Goal: Task Accomplishment & Management: Manage account settings

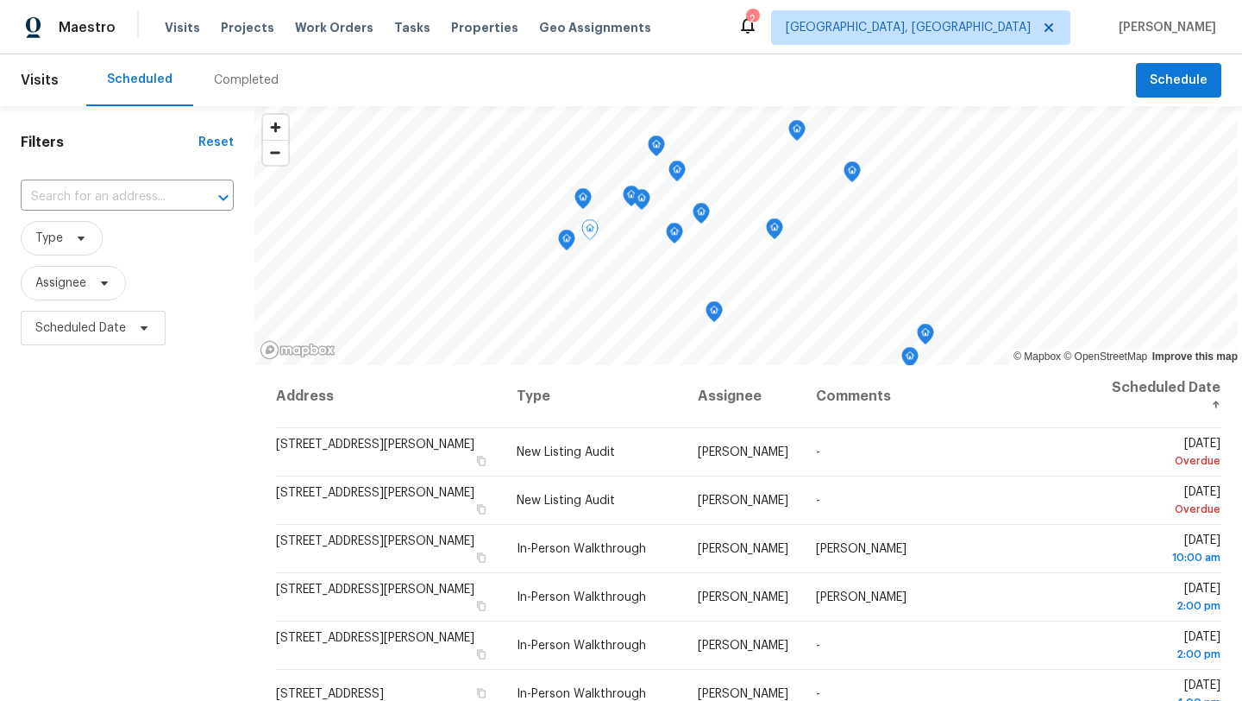
scroll to position [474, 0]
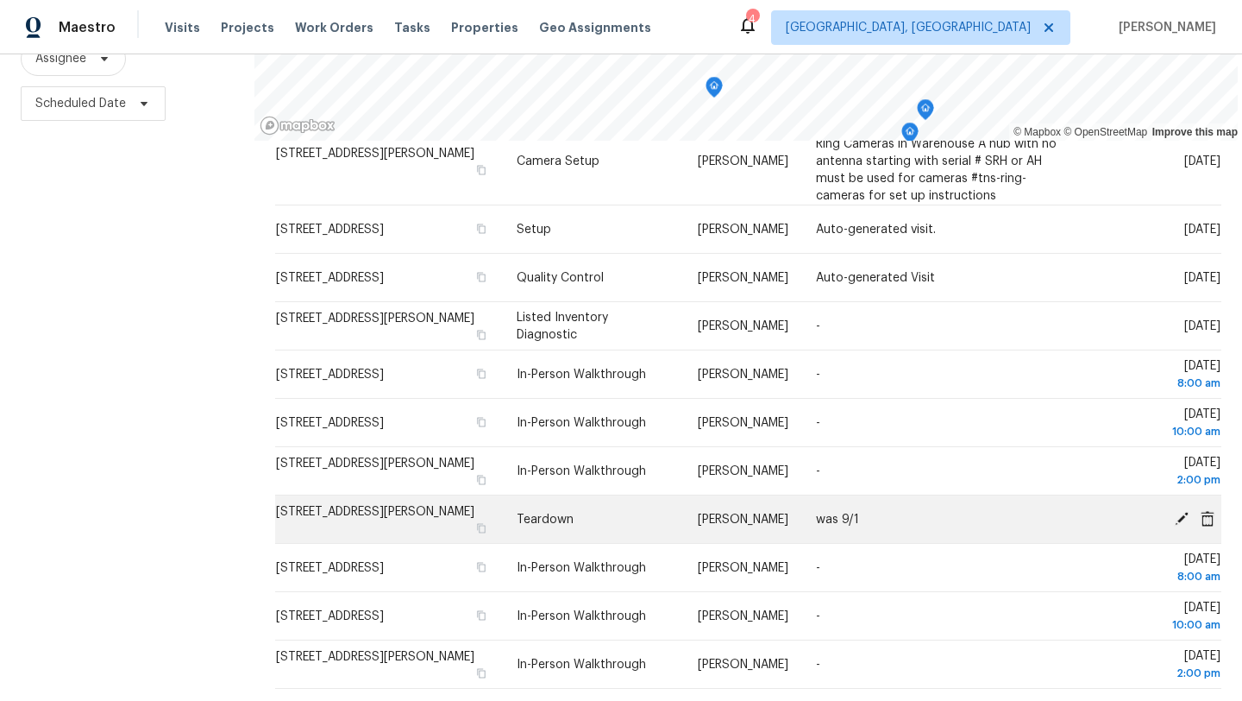
scroll to position [380, 0]
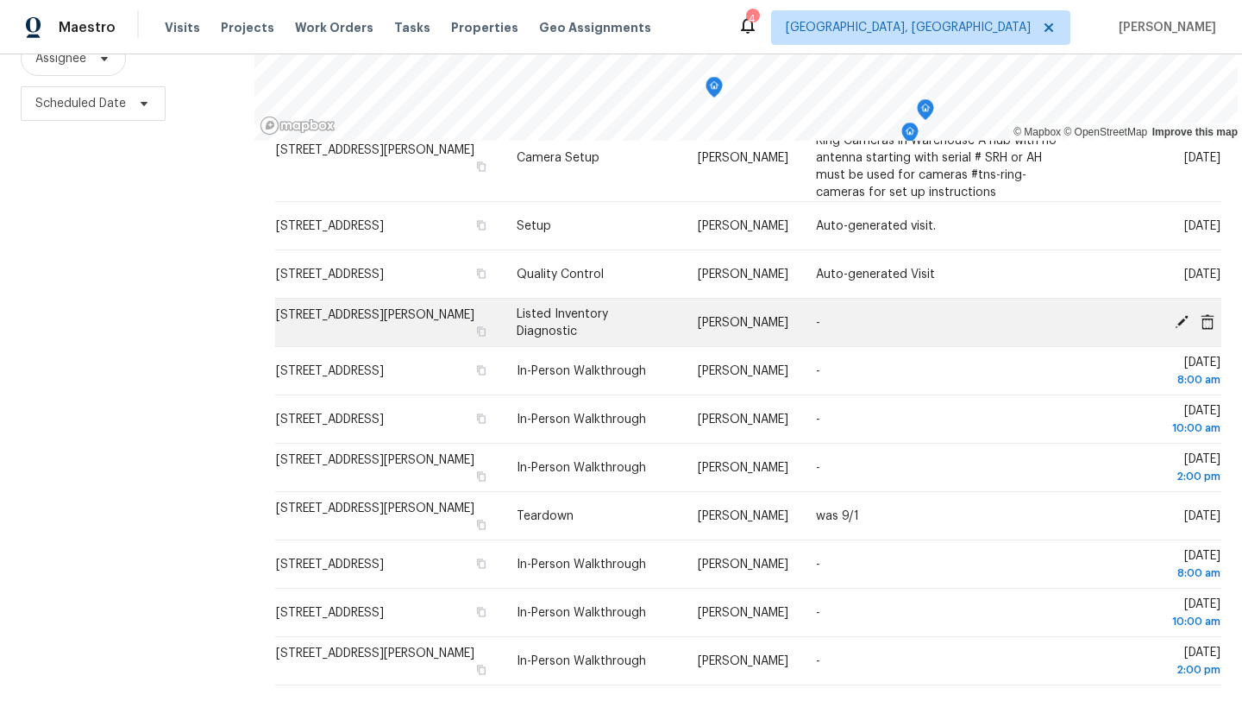
click at [1180, 321] on icon at bounding box center [1182, 321] width 14 height 14
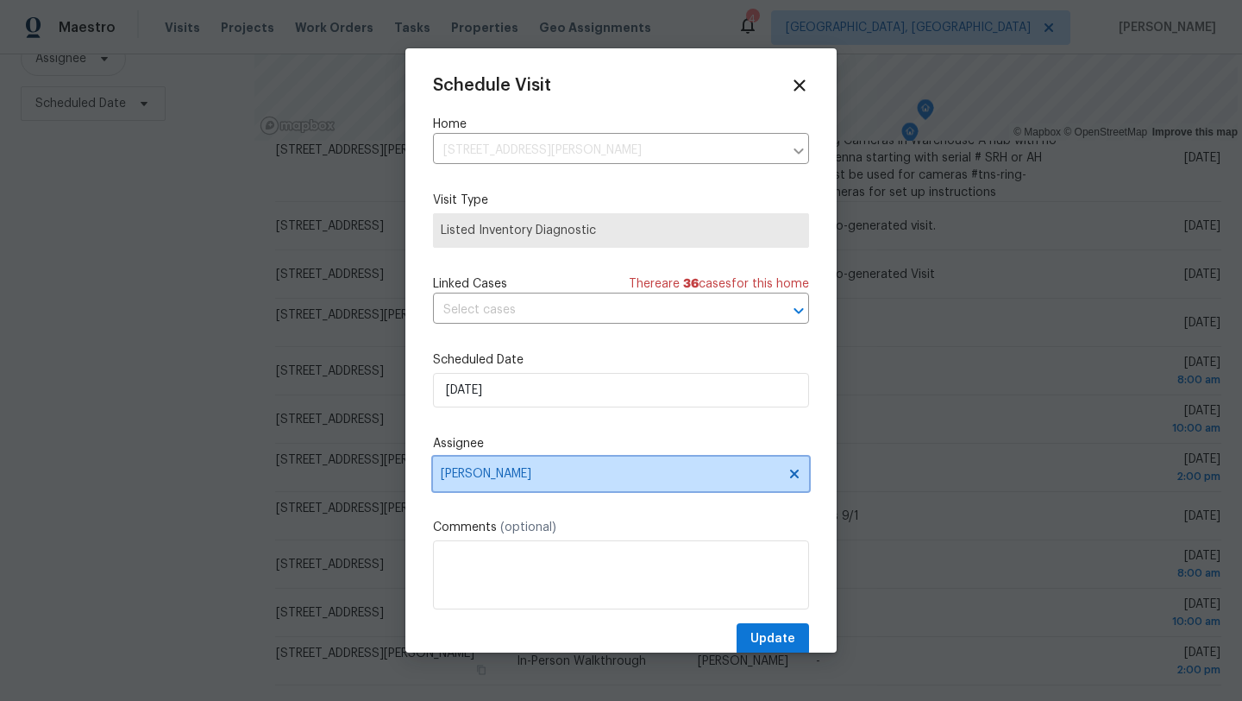
click at [486, 473] on span "[PERSON_NAME]" at bounding box center [610, 474] width 338 height 14
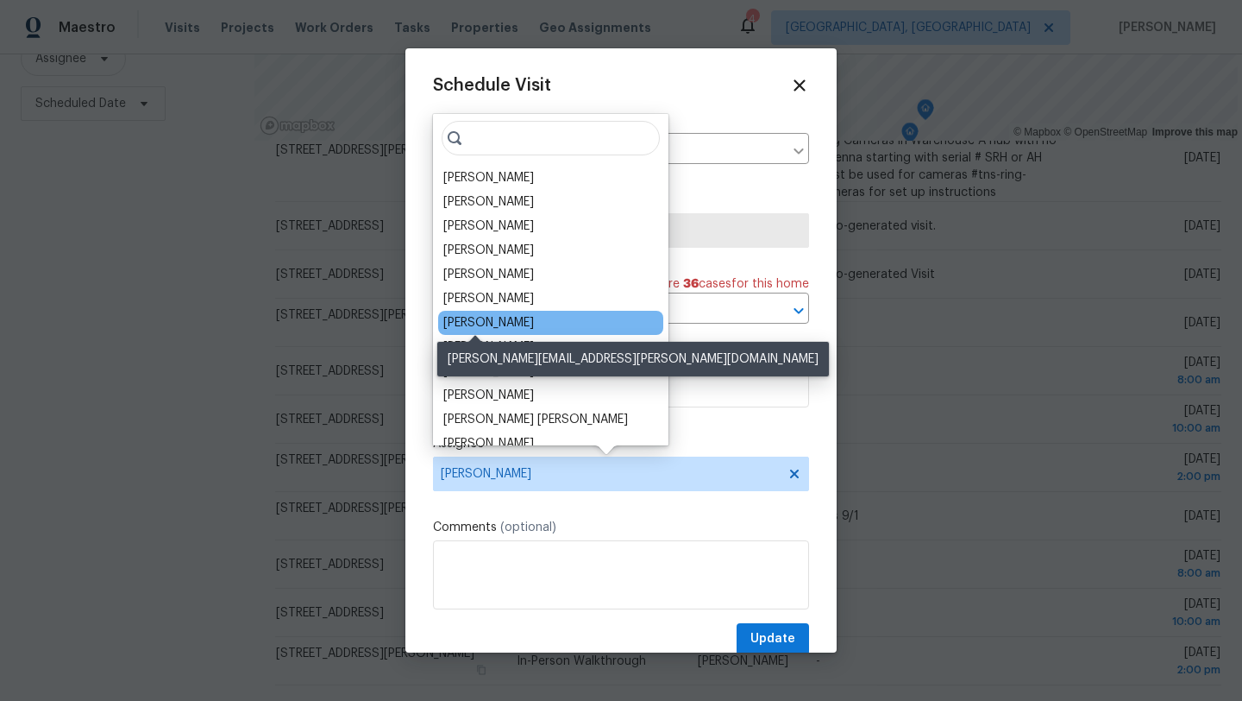
click at [490, 323] on div "[PERSON_NAME]" at bounding box center [488, 322] width 91 height 17
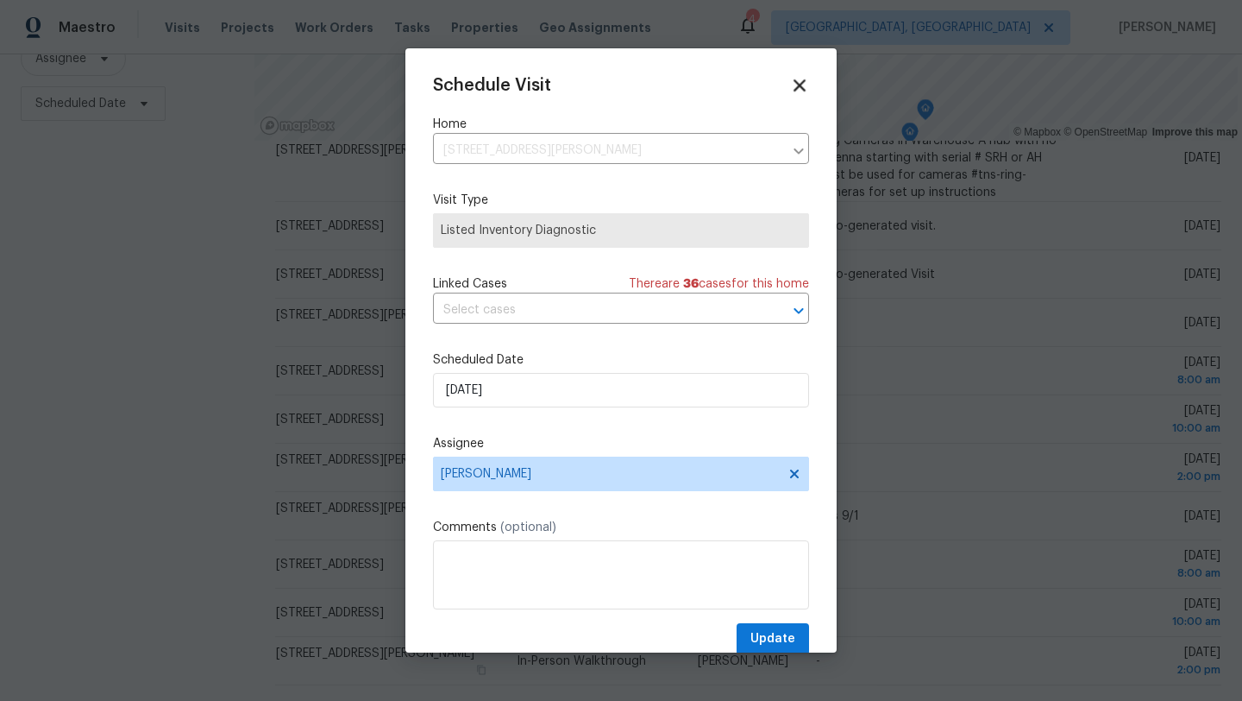
click at [803, 85] on icon at bounding box center [799, 85] width 20 height 20
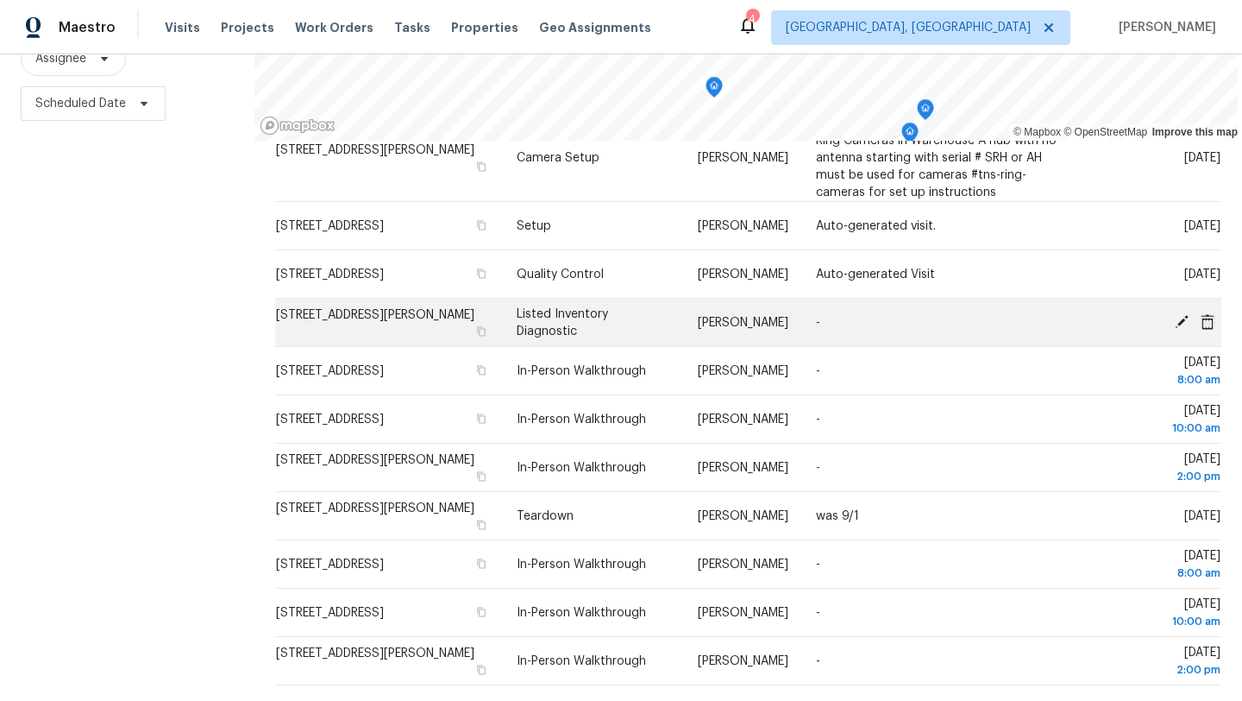
click at [1207, 320] on icon at bounding box center [1208, 321] width 16 height 16
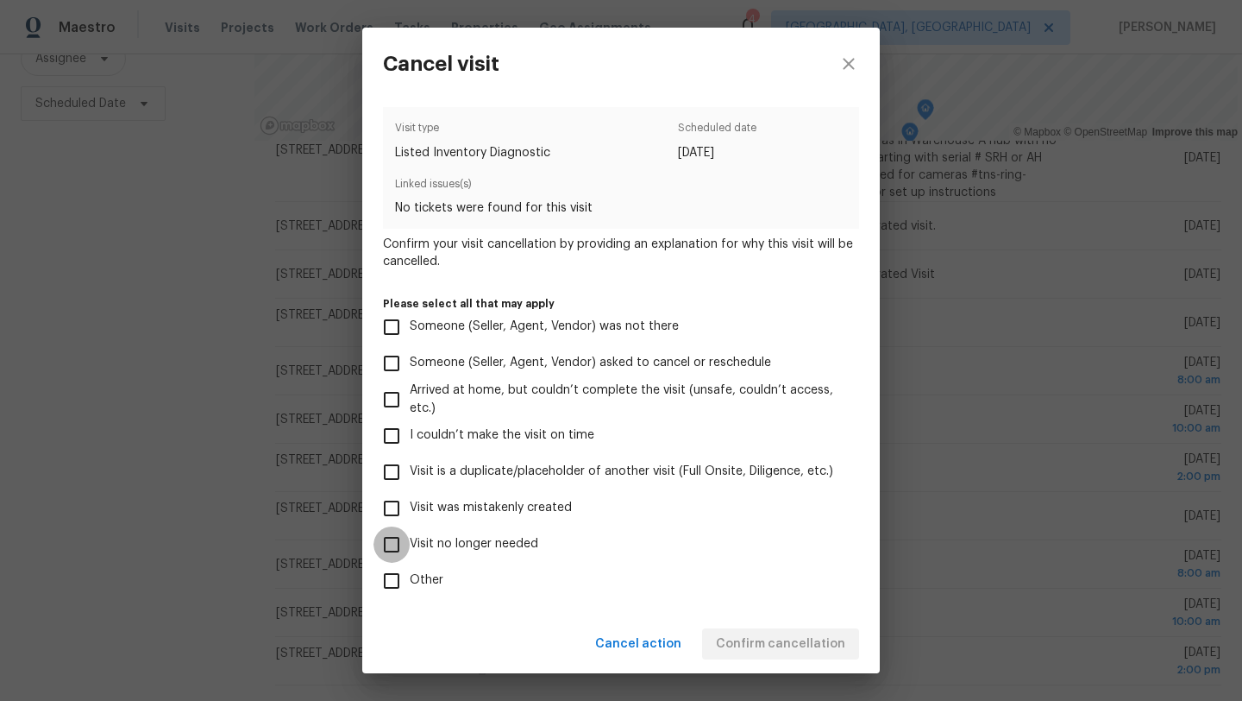
click at [389, 543] on input "Visit no longer needed" at bounding box center [392, 544] width 36 height 36
click at [398, 549] on input "Visit no longer needed" at bounding box center [392, 544] width 36 height 36
checkbox input "false"
click at [850, 61] on icon "close" at bounding box center [848, 63] width 11 height 11
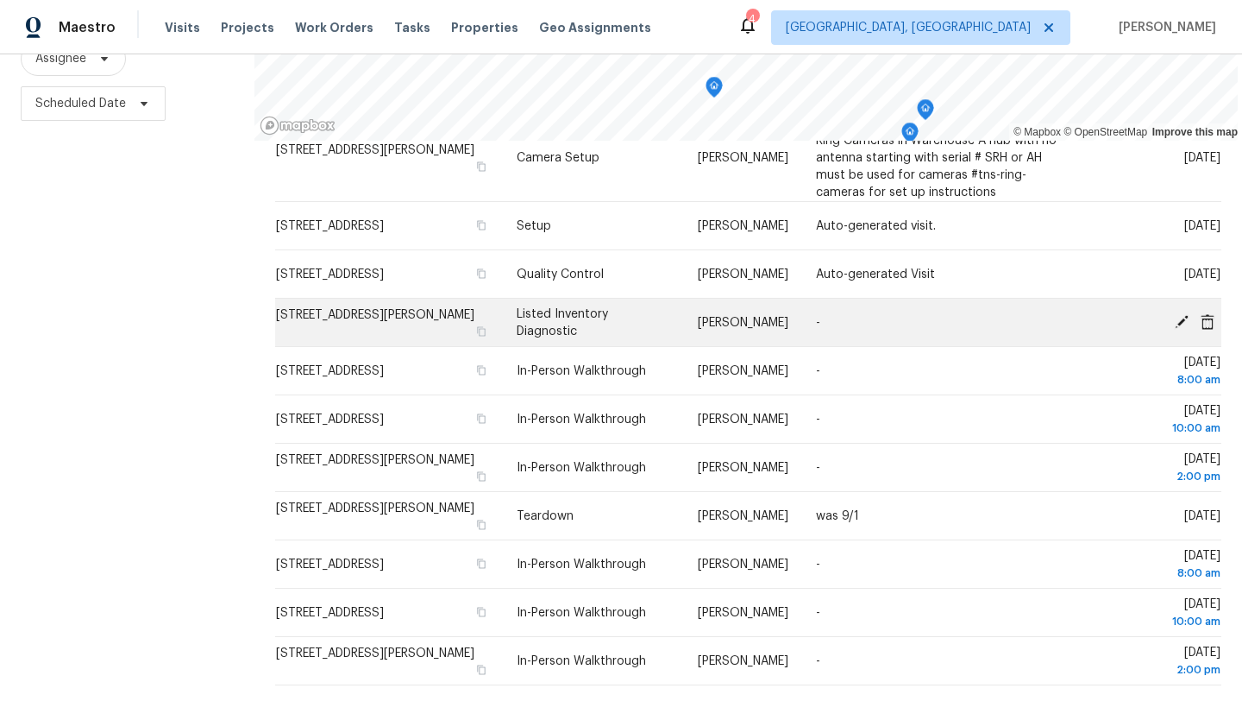
click at [1185, 320] on icon at bounding box center [1182, 321] width 16 height 16
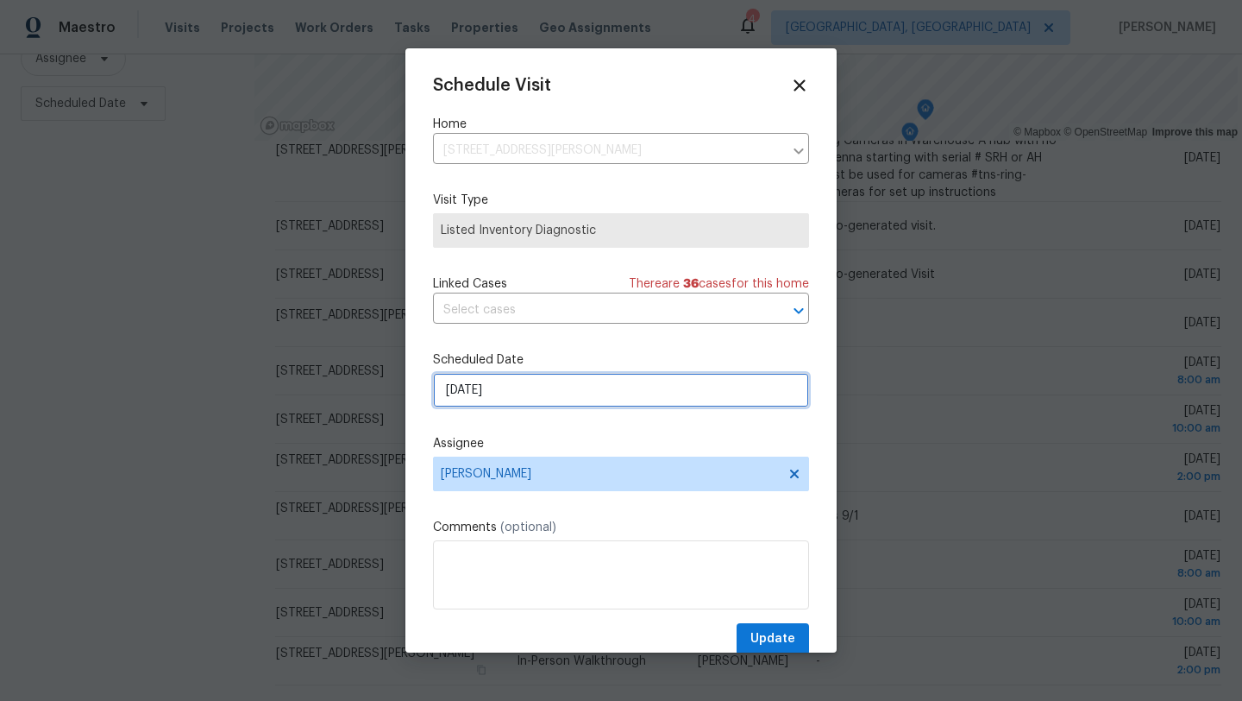
click at [452, 390] on input "8/28/2025" at bounding box center [621, 390] width 376 height 35
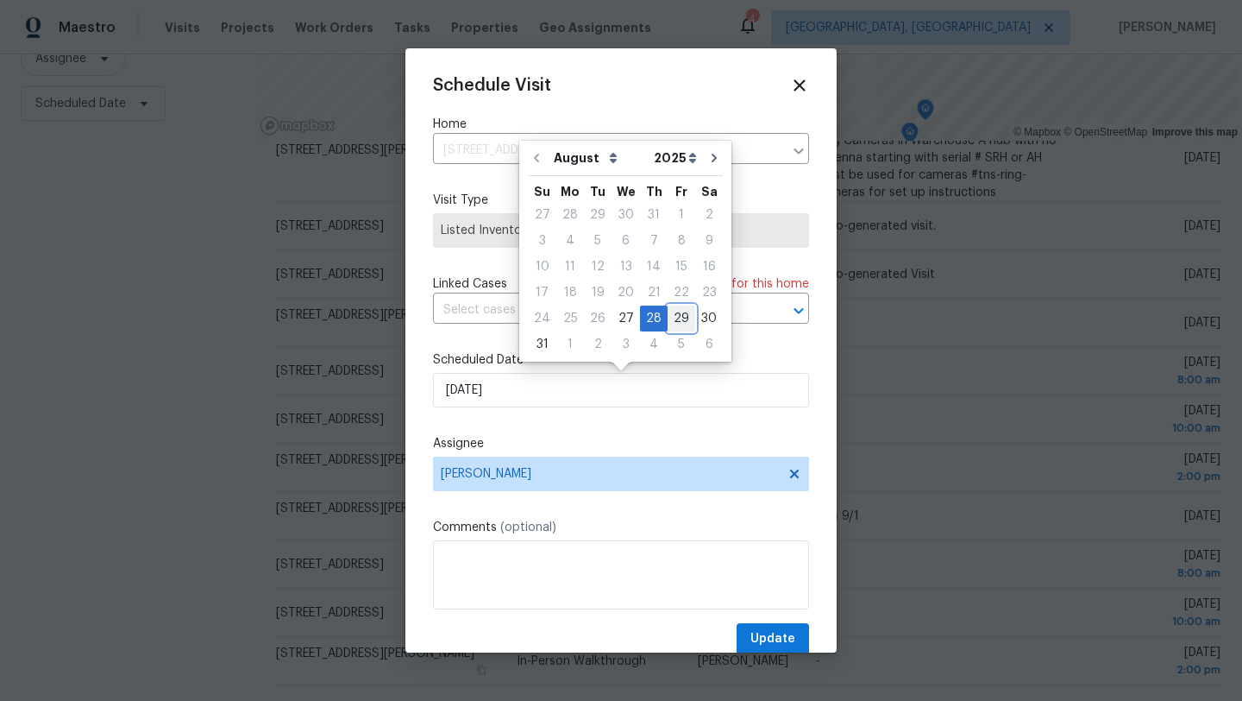
click at [672, 323] on div "29" at bounding box center [682, 318] width 28 height 24
type input "8/29/2025"
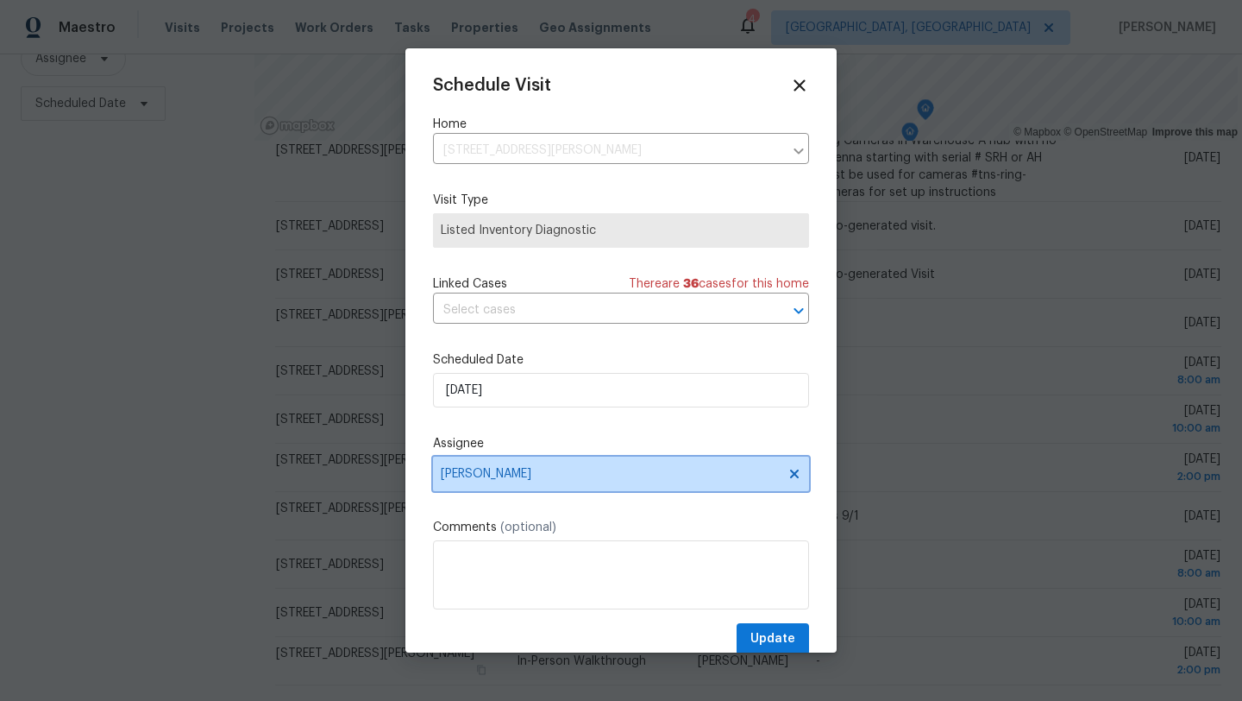
click at [498, 480] on span "[PERSON_NAME]" at bounding box center [610, 474] width 338 height 14
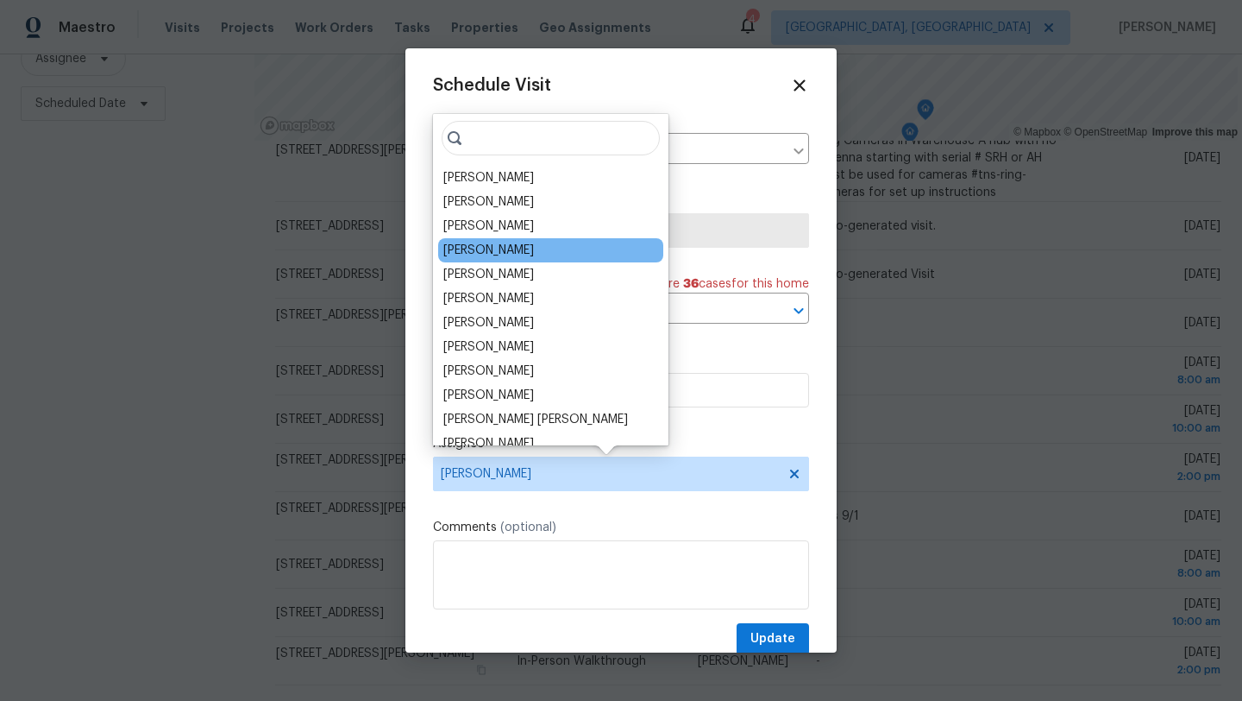
click at [501, 257] on div "[PERSON_NAME]" at bounding box center [488, 250] width 91 height 17
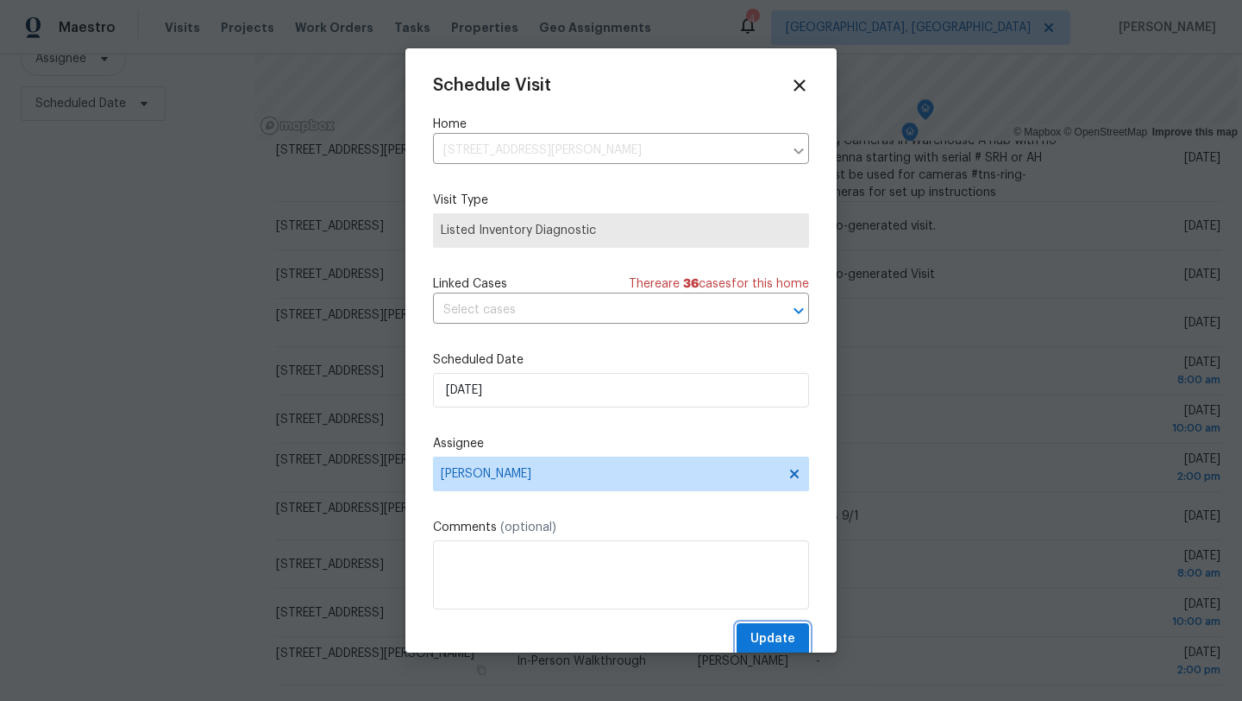
click at [772, 638] on span "Update" at bounding box center [773, 639] width 45 height 22
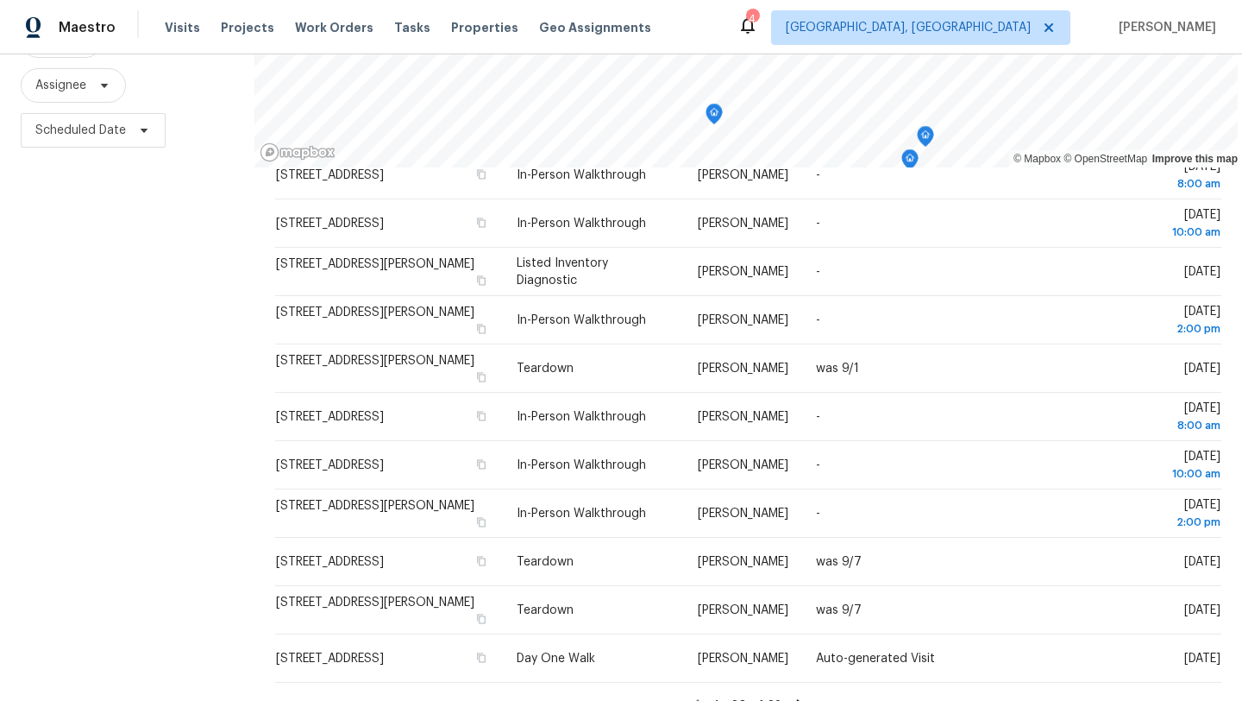
scroll to position [198, 0]
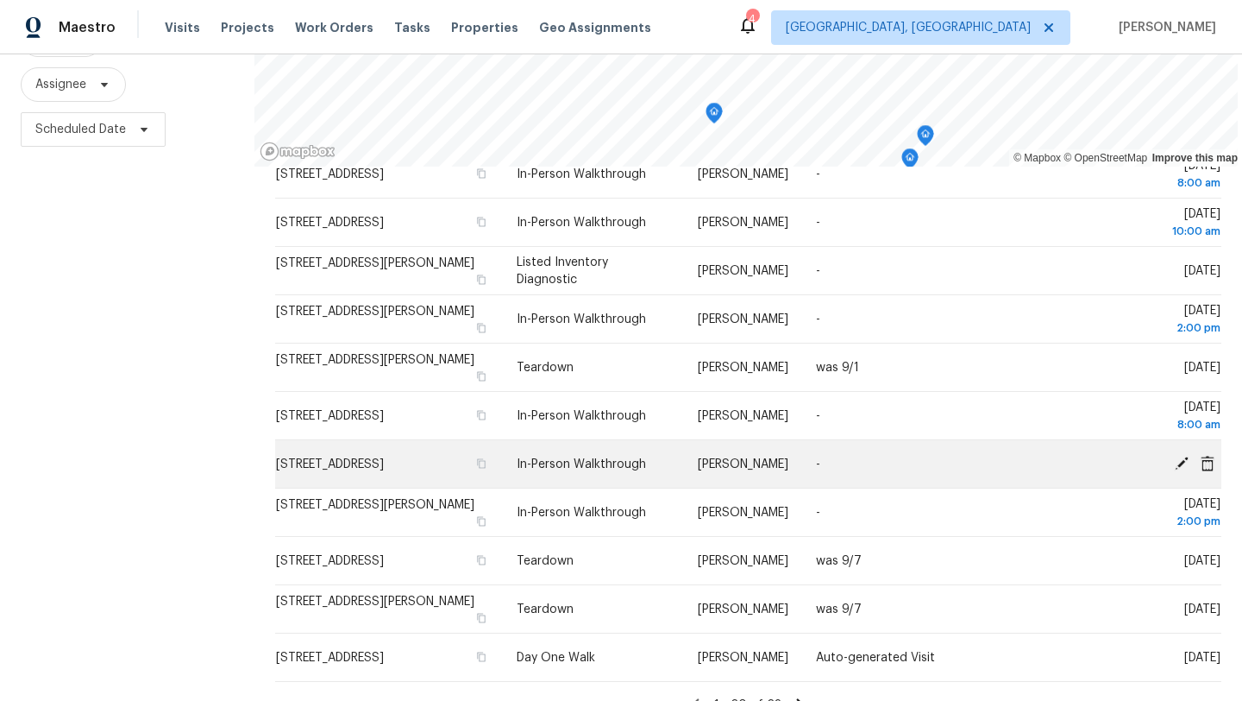
click at [1184, 465] on icon at bounding box center [1182, 463] width 16 height 16
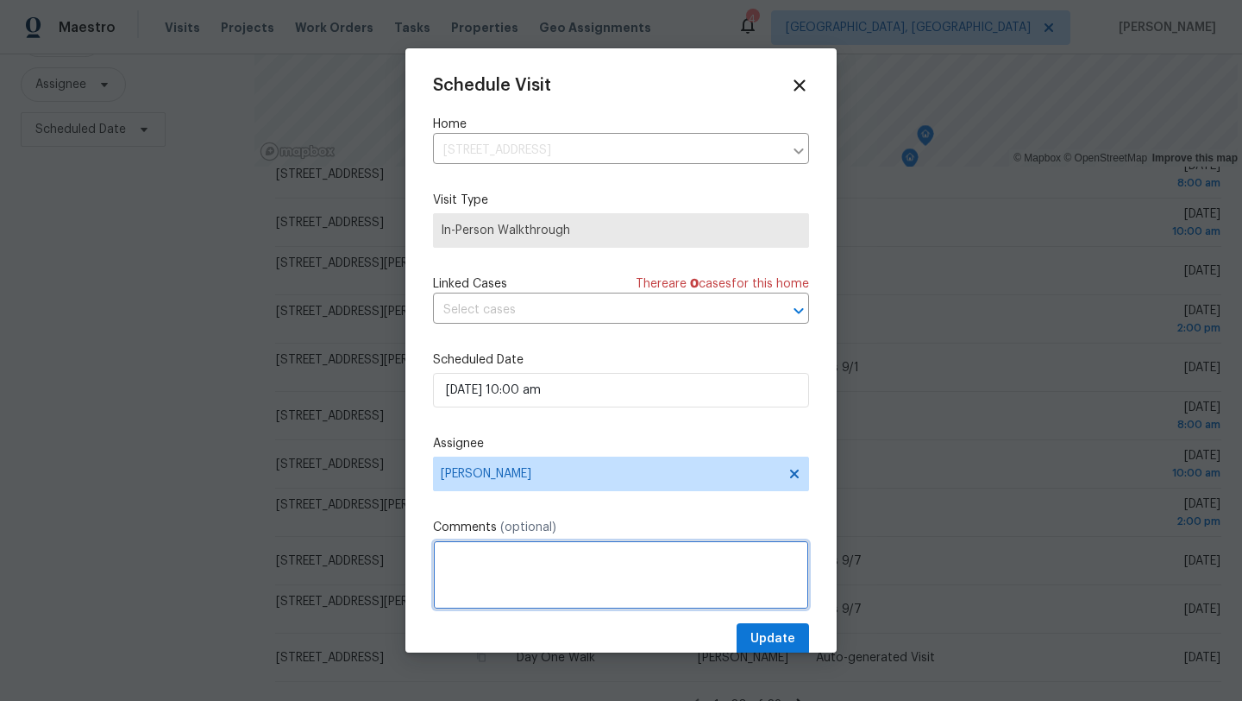
click at [489, 562] on textarea at bounding box center [621, 574] width 376 height 69
type textarea "kim"
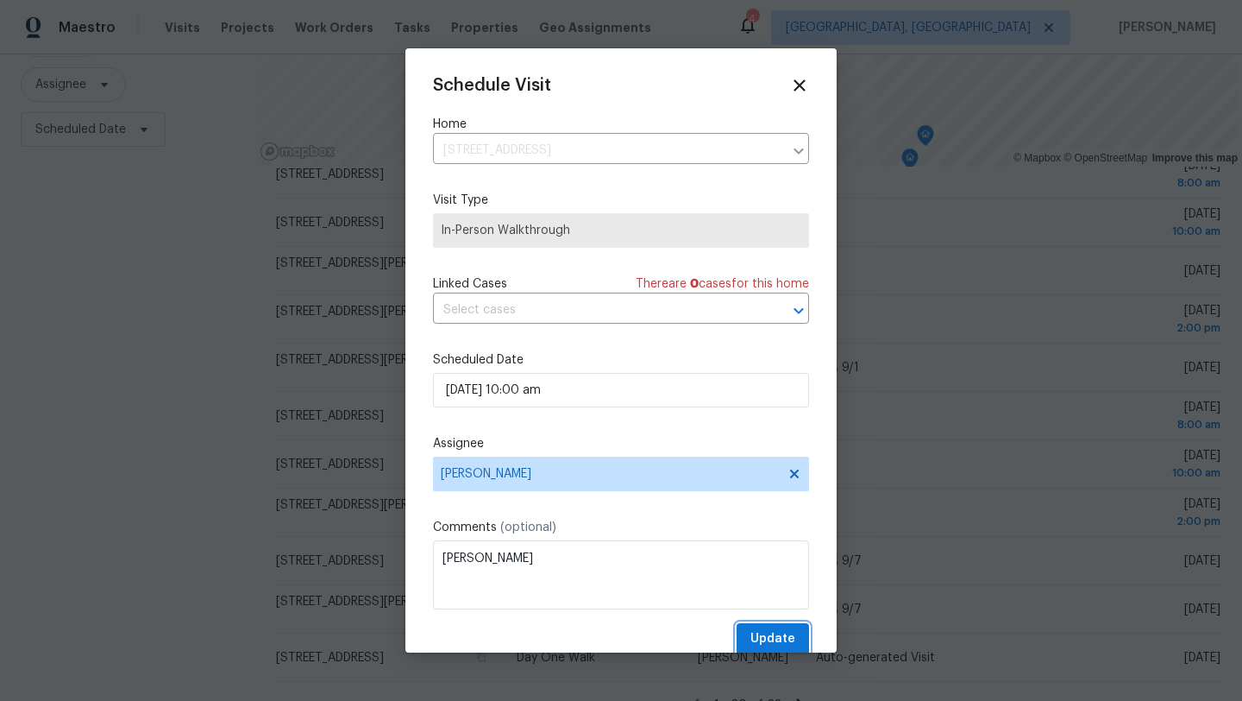
click at [764, 644] on span "Update" at bounding box center [773, 639] width 45 height 22
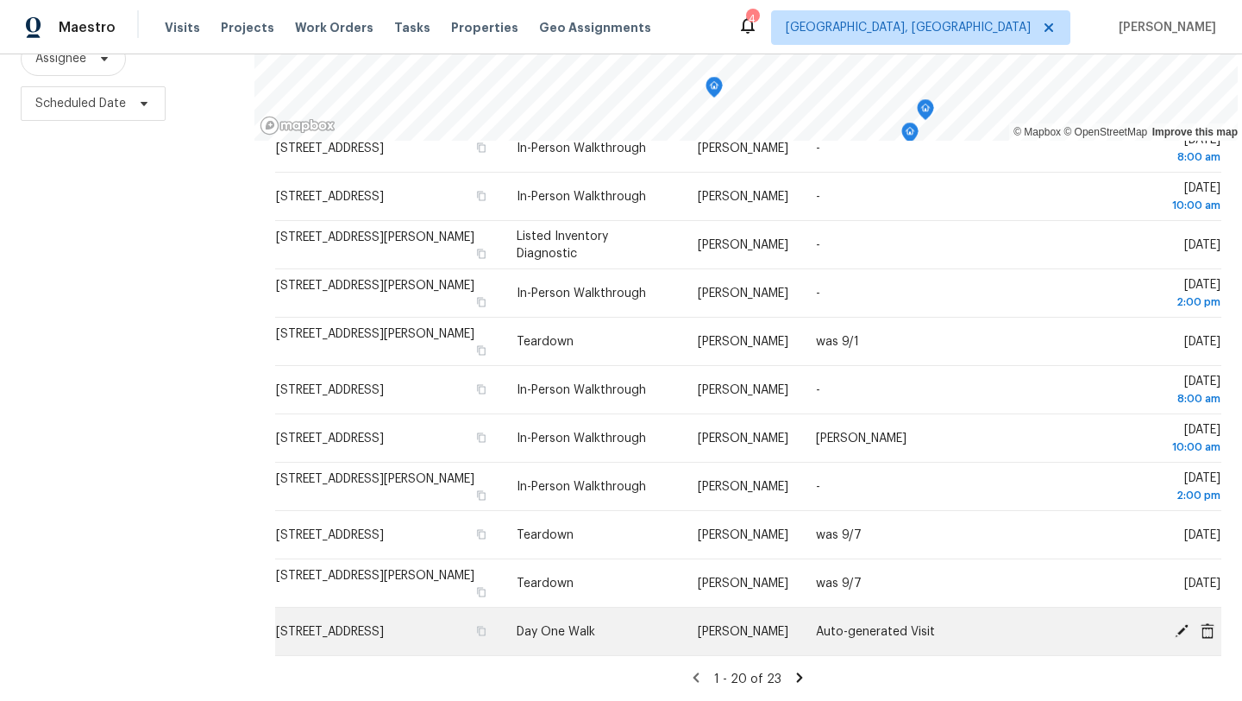
scroll to position [548, 0]
